Goal: Task Accomplishment & Management: Manage account settings

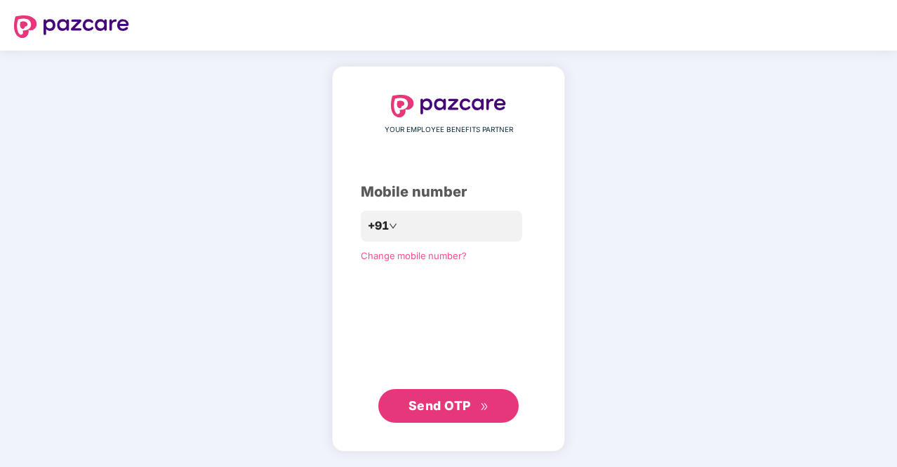
click at [707, 223] on div "YOUR EMPLOYEE BENEFITS PARTNER Mobile number +91 Change mobile number? Send OTP" at bounding box center [448, 259] width 897 height 416
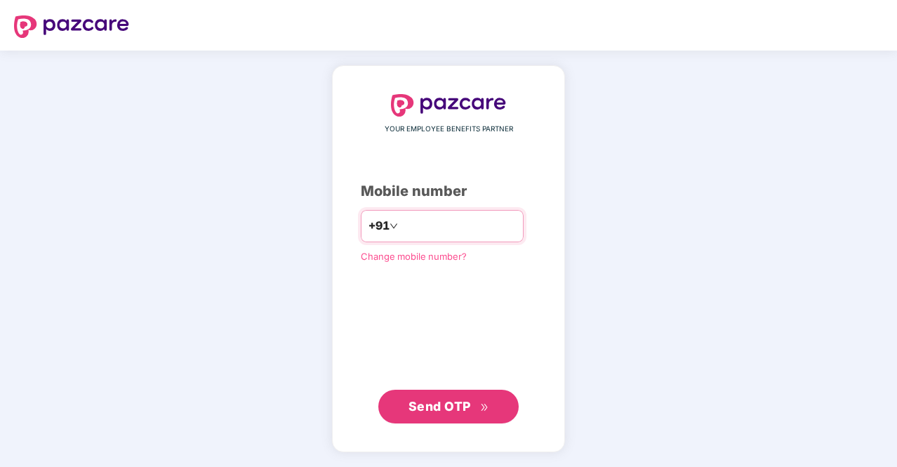
click at [507, 220] on input "number" at bounding box center [458, 226] width 115 height 22
type input "**********"
click at [480, 417] on button "Send OTP" at bounding box center [448, 407] width 140 height 34
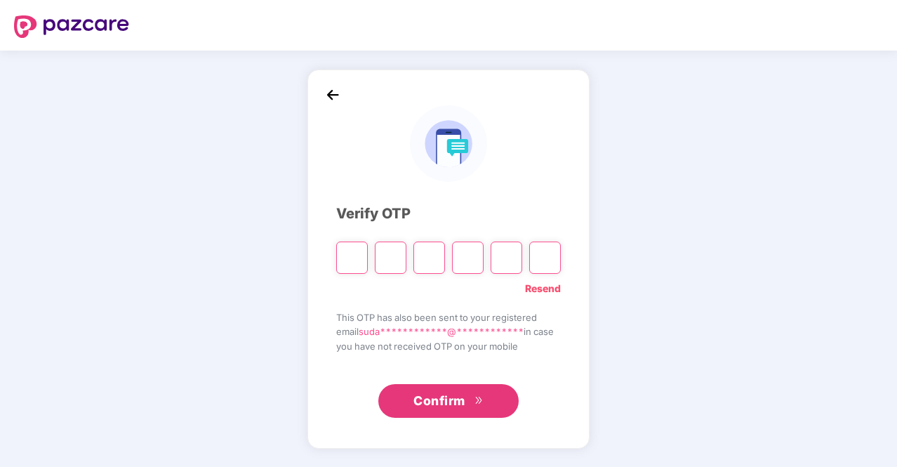
click at [854, 199] on div "**********" at bounding box center [448, 259] width 897 height 416
click at [354, 260] on input "Please enter verification code. Digit 1" at bounding box center [352, 257] width 32 height 32
type input "*"
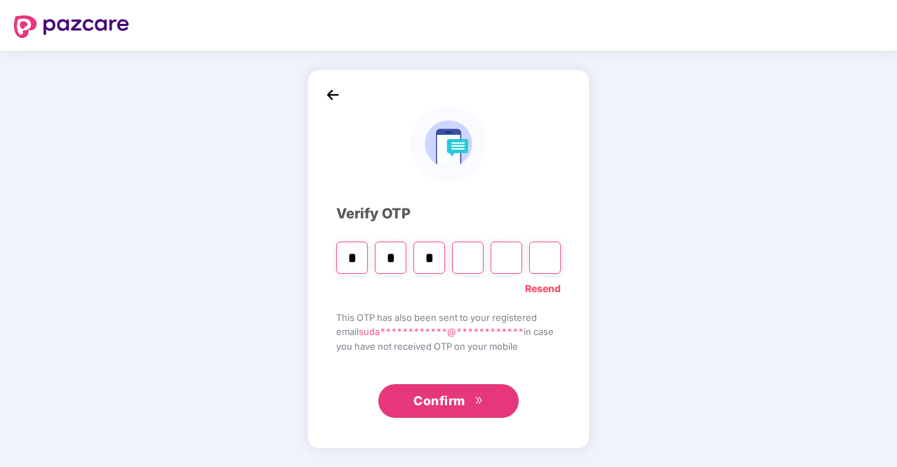
type input "*"
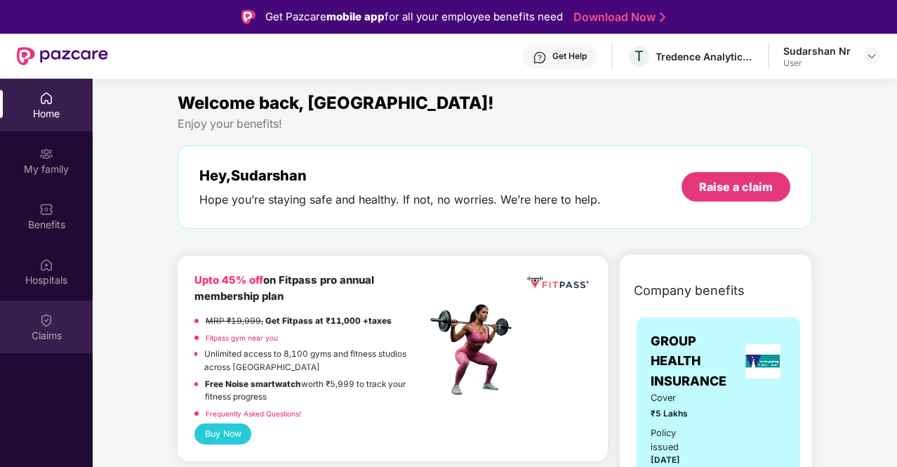
click at [58, 339] on div "Claims" at bounding box center [46, 336] width 93 height 14
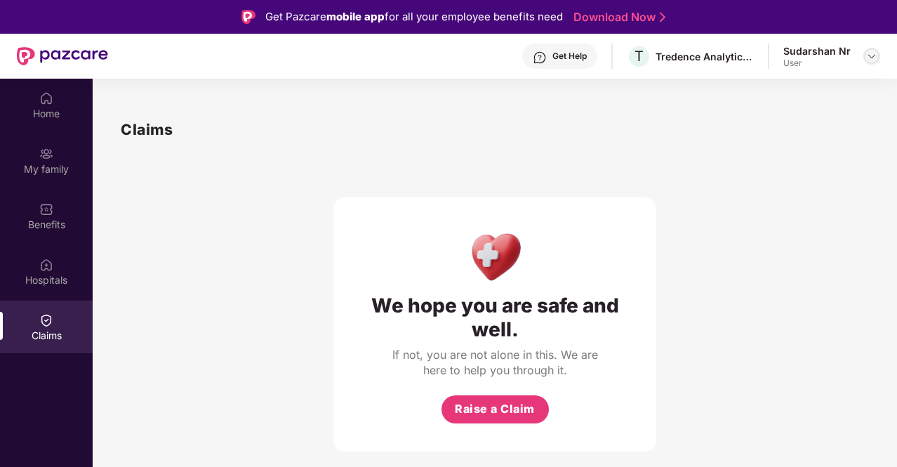
click at [873, 55] on img at bounding box center [871, 56] width 11 height 11
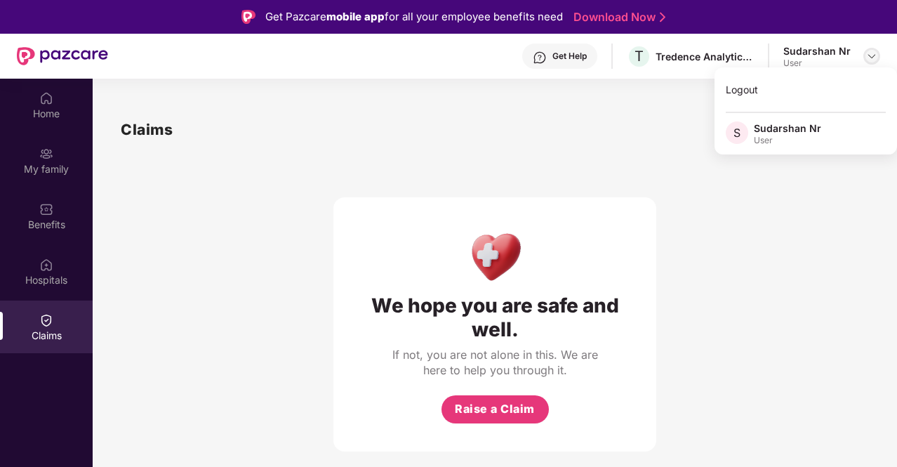
click at [873, 55] on img at bounding box center [871, 56] width 11 height 11
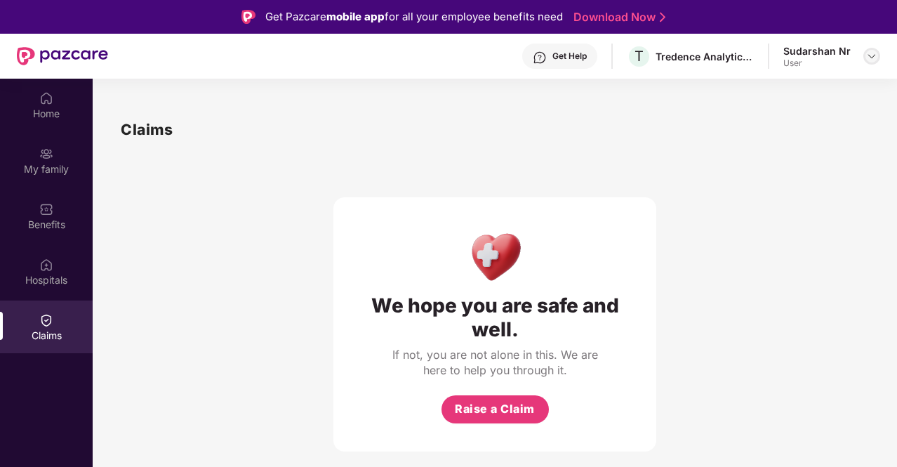
click at [868, 58] on img at bounding box center [871, 56] width 11 height 11
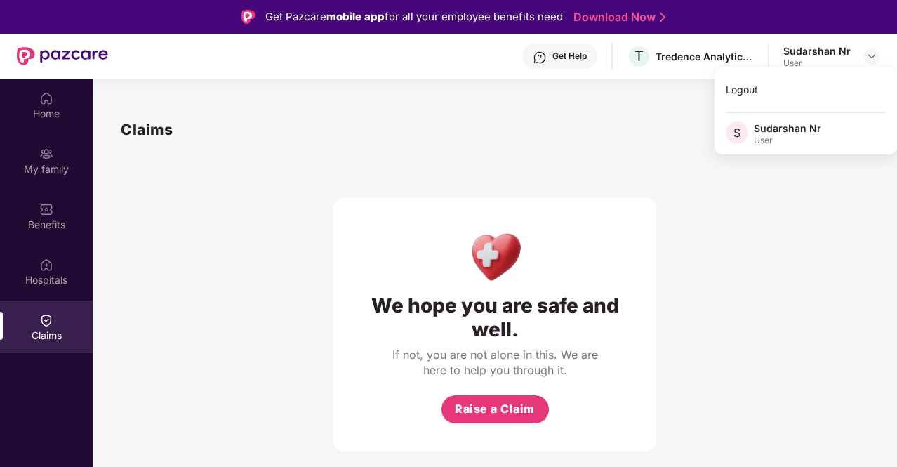
click at [799, 135] on div "User" at bounding box center [787, 140] width 67 height 11
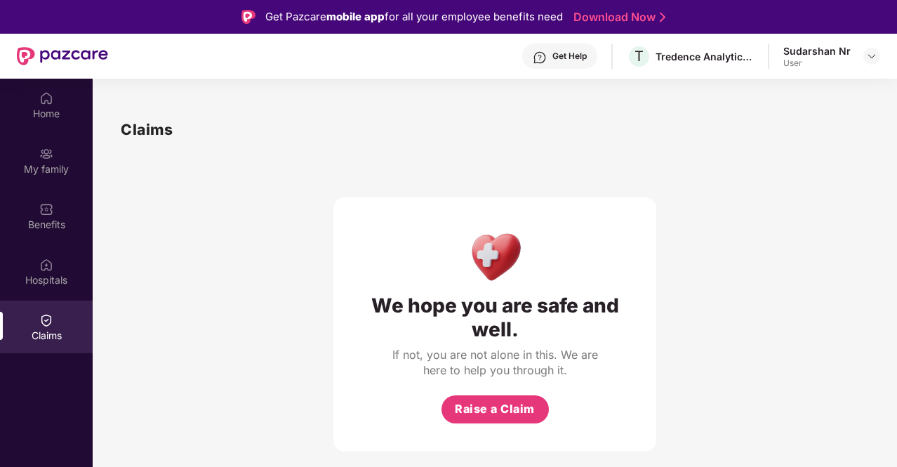
click at [324, 150] on div "We hope you are safe and well. If not, you are not alone in this. We are here t…" at bounding box center [495, 296] width 748 height 310
click at [51, 275] on div "Hospitals" at bounding box center [46, 280] width 93 height 14
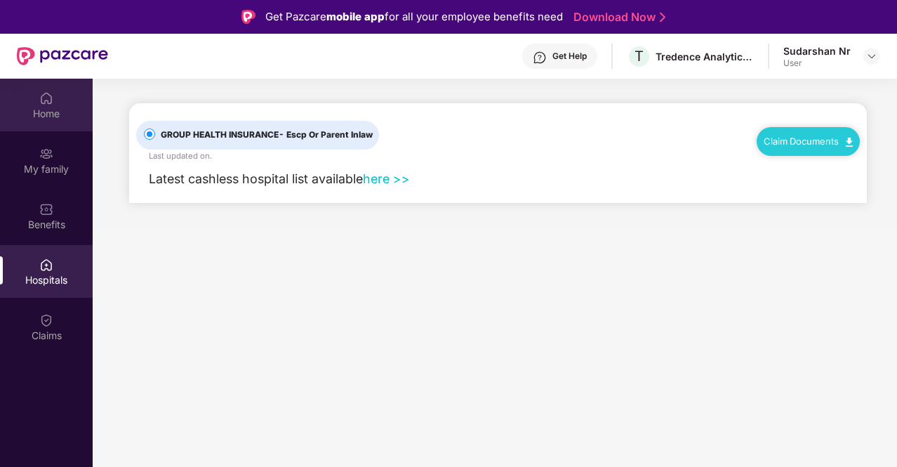
click at [48, 103] on img at bounding box center [46, 98] width 14 height 14
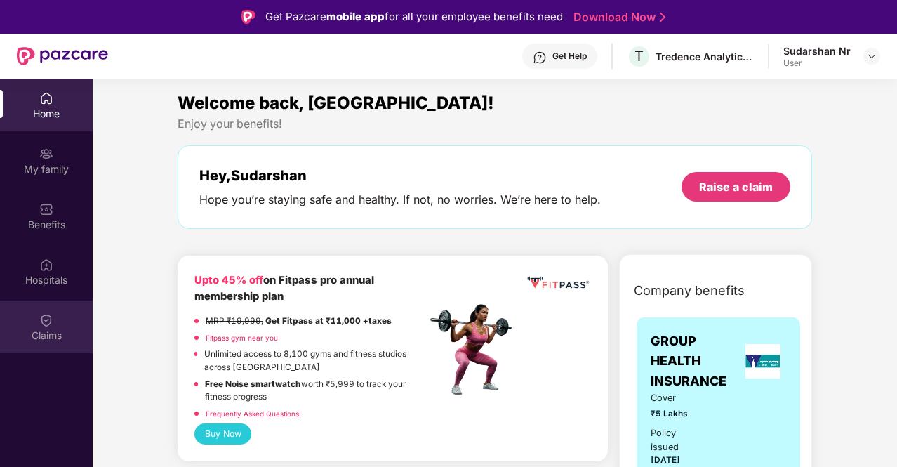
click at [55, 329] on div "Claims" at bounding box center [46, 336] width 93 height 14
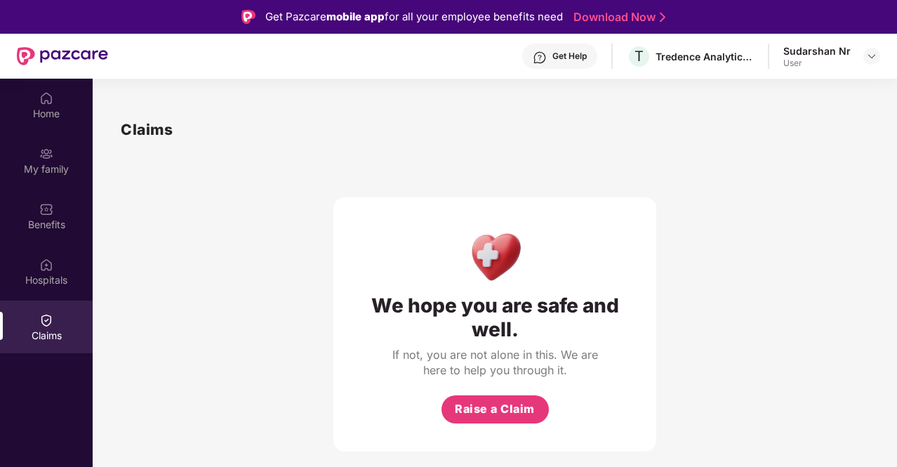
click at [555, 54] on div "Get Help" at bounding box center [559, 56] width 75 height 25
click at [761, 214] on div "We hope you are safe and well. If not, you are not alone in this. We are here t…" at bounding box center [495, 296] width 748 height 310
click at [868, 54] on img at bounding box center [871, 56] width 11 height 11
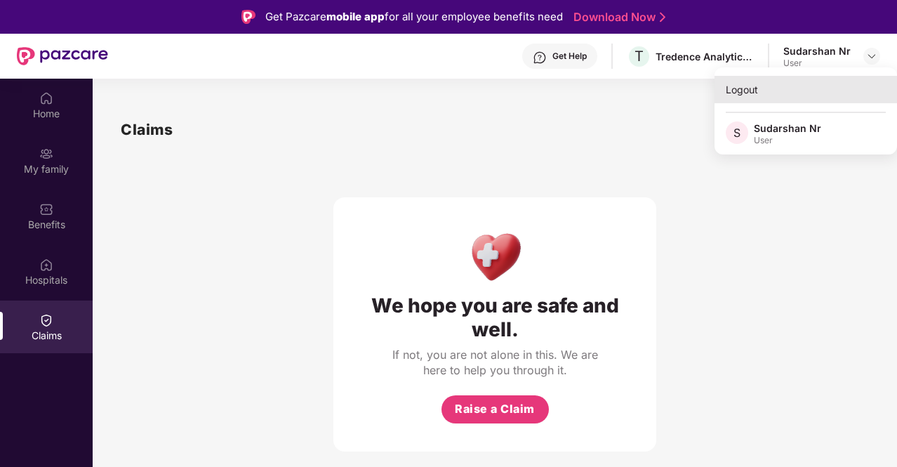
click at [745, 84] on div "Logout" at bounding box center [806, 89] width 183 height 27
